Goal: Transaction & Acquisition: Book appointment/travel/reservation

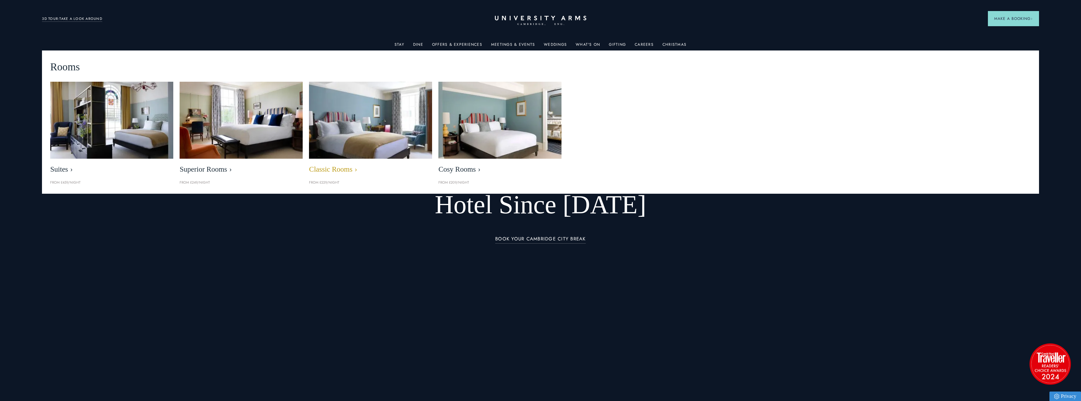
click at [362, 139] on img at bounding box center [371, 120] width 142 height 88
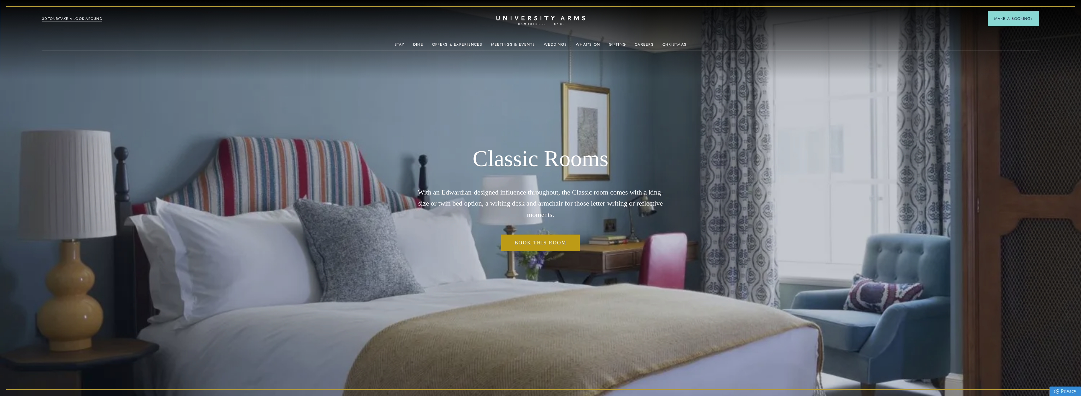
click at [526, 18] on icon "CAMBRIDGE’S LEADING LUXURY HOTEL SINCE [DATE]" at bounding box center [540, 20] width 89 height 9
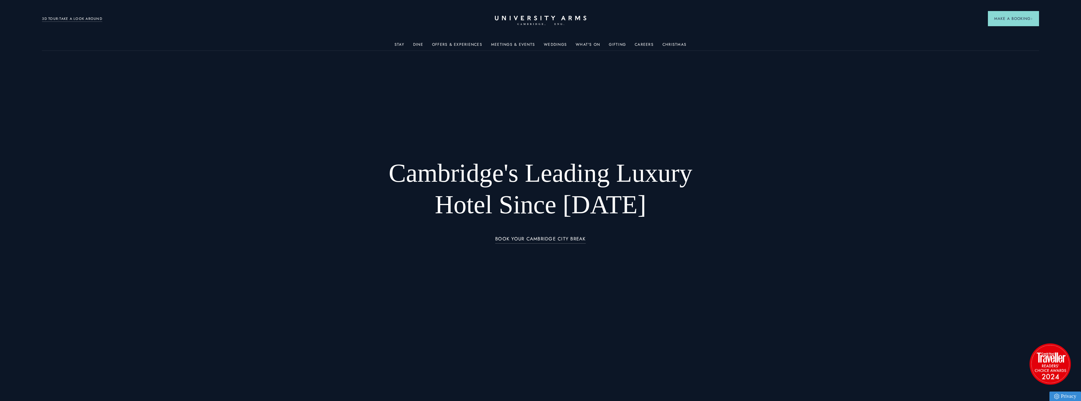
click at [78, 20] on link "3D TOUR:TAKE A LOOK AROUND" at bounding box center [72, 19] width 60 height 6
click at [461, 45] on link "Offers & Experiences" at bounding box center [457, 46] width 50 height 8
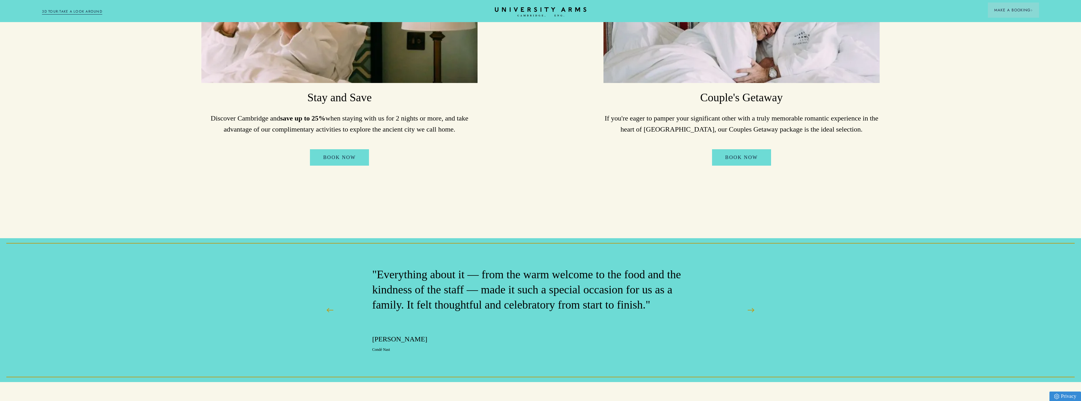
scroll to position [631, 0]
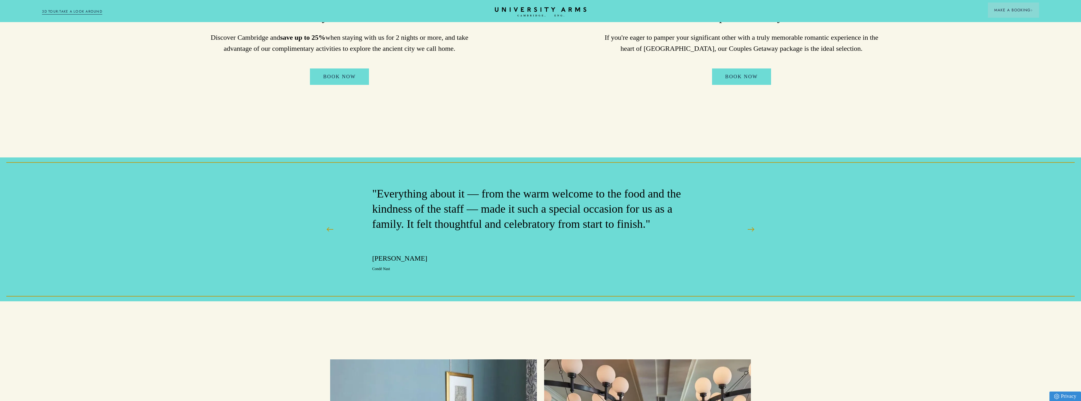
click at [180, 340] on div "Special Offers & Promotions Save on your stay and add a little more luxury to y…" at bounding box center [540, 116] width 1081 height 1494
